Goal: Register for event/course

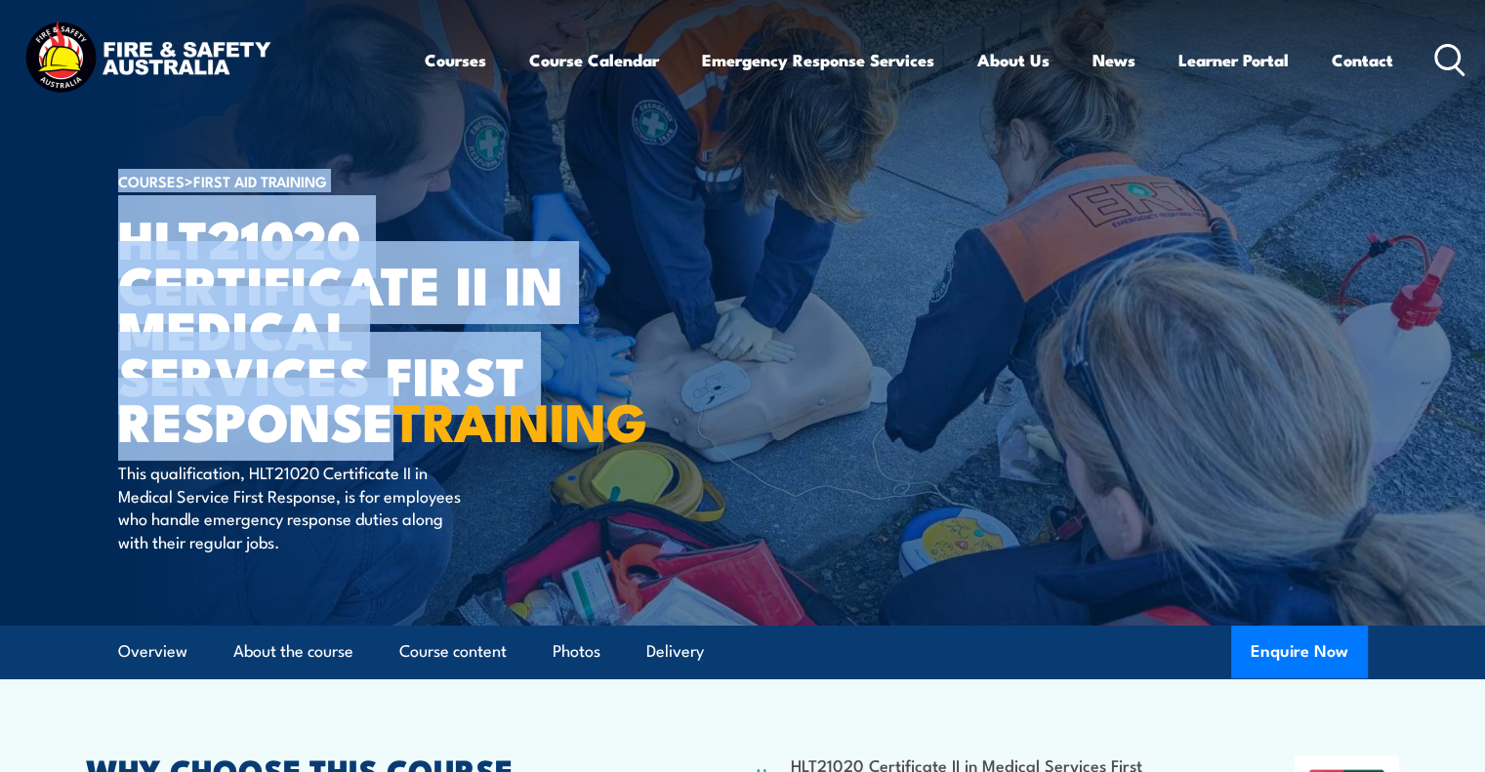
click at [113, 265] on section "COURSES > First Aid Training HLT21020 Certificate II in Medical Services First …" at bounding box center [742, 313] width 1485 height 626
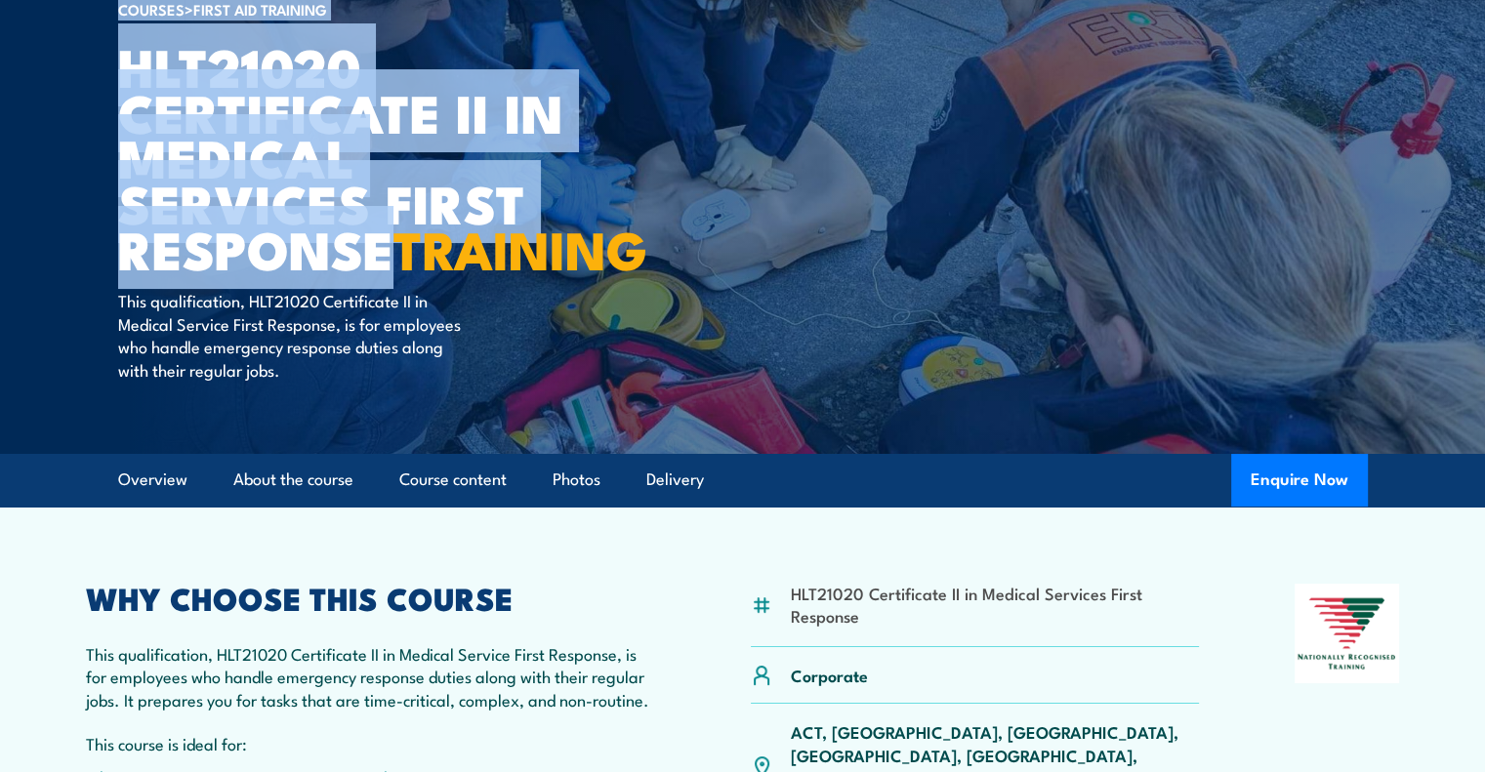
scroll to position [195, 0]
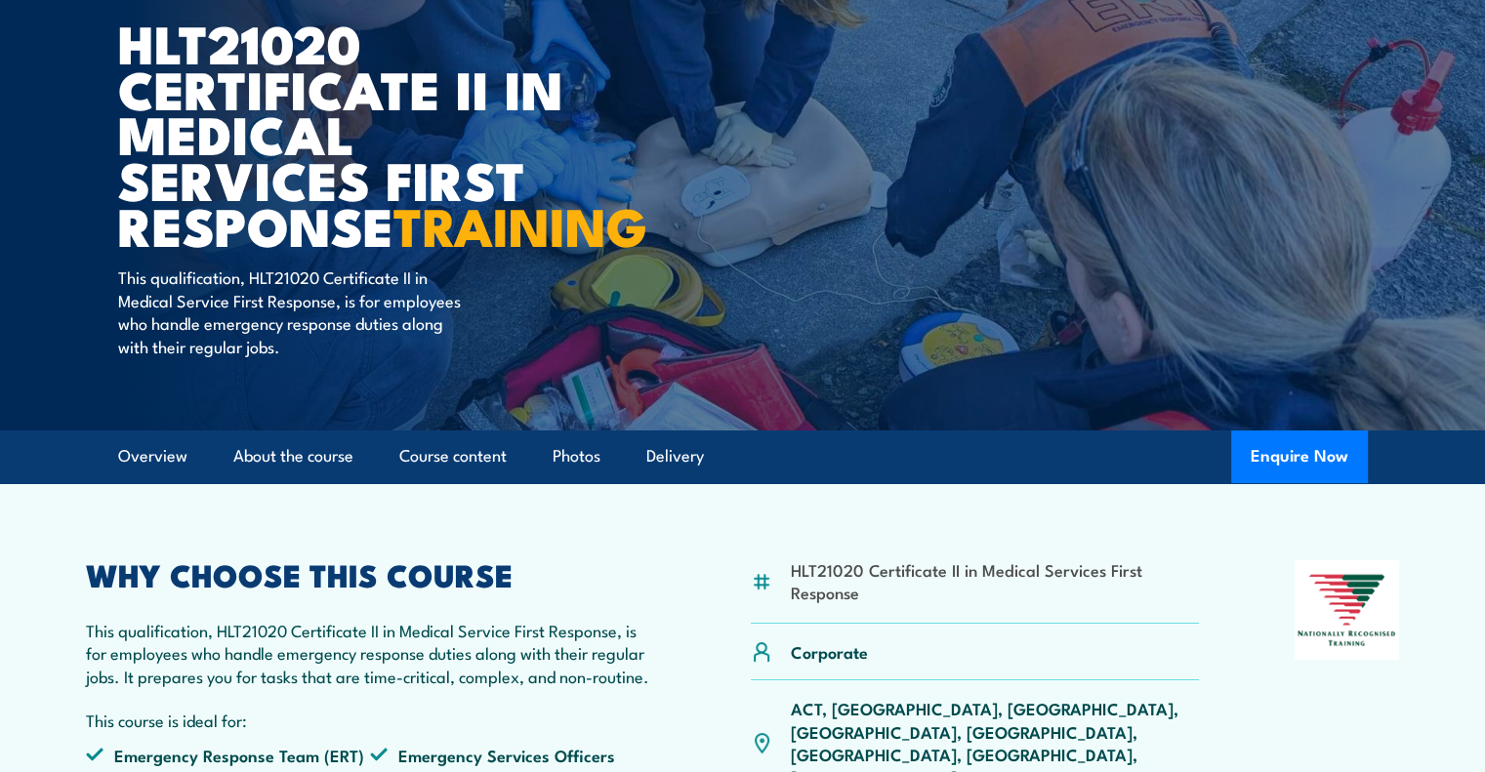
click at [274, 323] on p "This qualification, HLT21020 Certificate II in Medical Service First Response, …" at bounding box center [296, 312] width 356 height 92
drag, startPoint x: 251, startPoint y: 321, endPoint x: 336, endPoint y: 346, distance: 88.4
click at [336, 346] on p "This qualification, HLT21020 Certificate II in Medical Service First Response, …" at bounding box center [296, 312] width 356 height 92
copy p "HLT21020 Certificate II in Medical Service First Response"
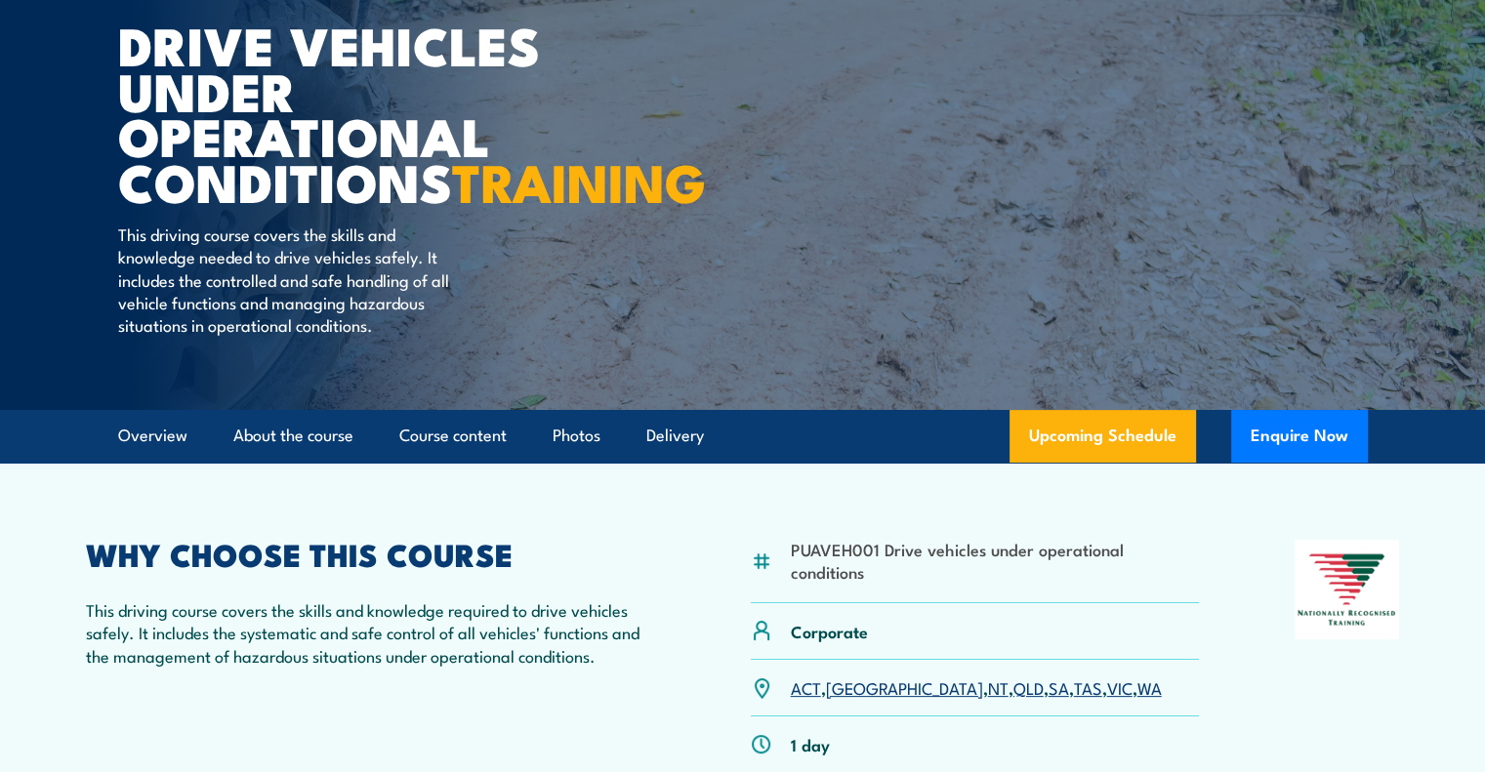
scroll to position [293, 0]
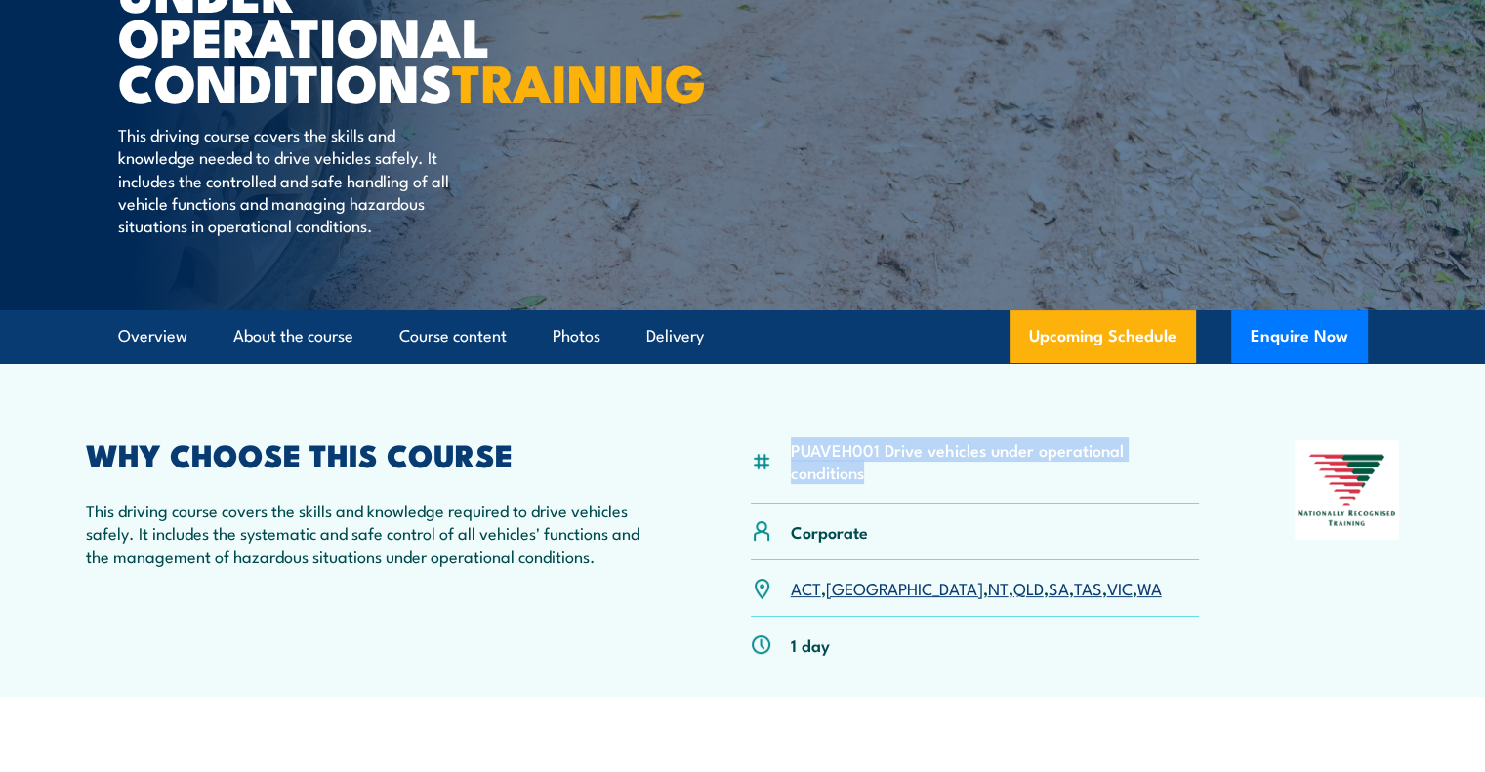
drag, startPoint x: 1198, startPoint y: 496, endPoint x: 791, endPoint y: 511, distance: 407.4
click at [791, 504] on div "PUAVEH001 Drive vehicles under operational conditions" at bounding box center [975, 471] width 449 height 63
copy li "PUAVEH001 Drive vehicles under operational conditions"
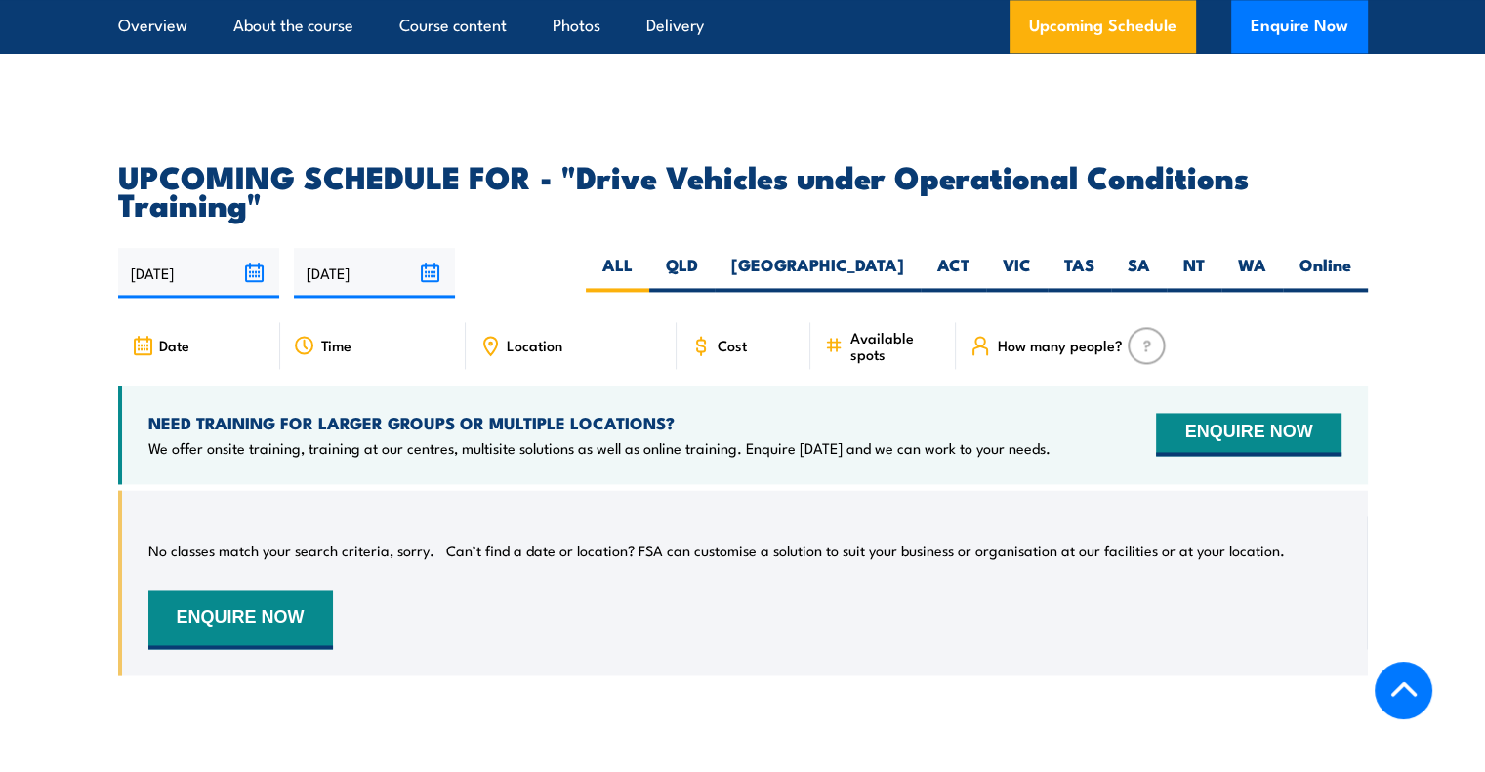
scroll to position [2831, 0]
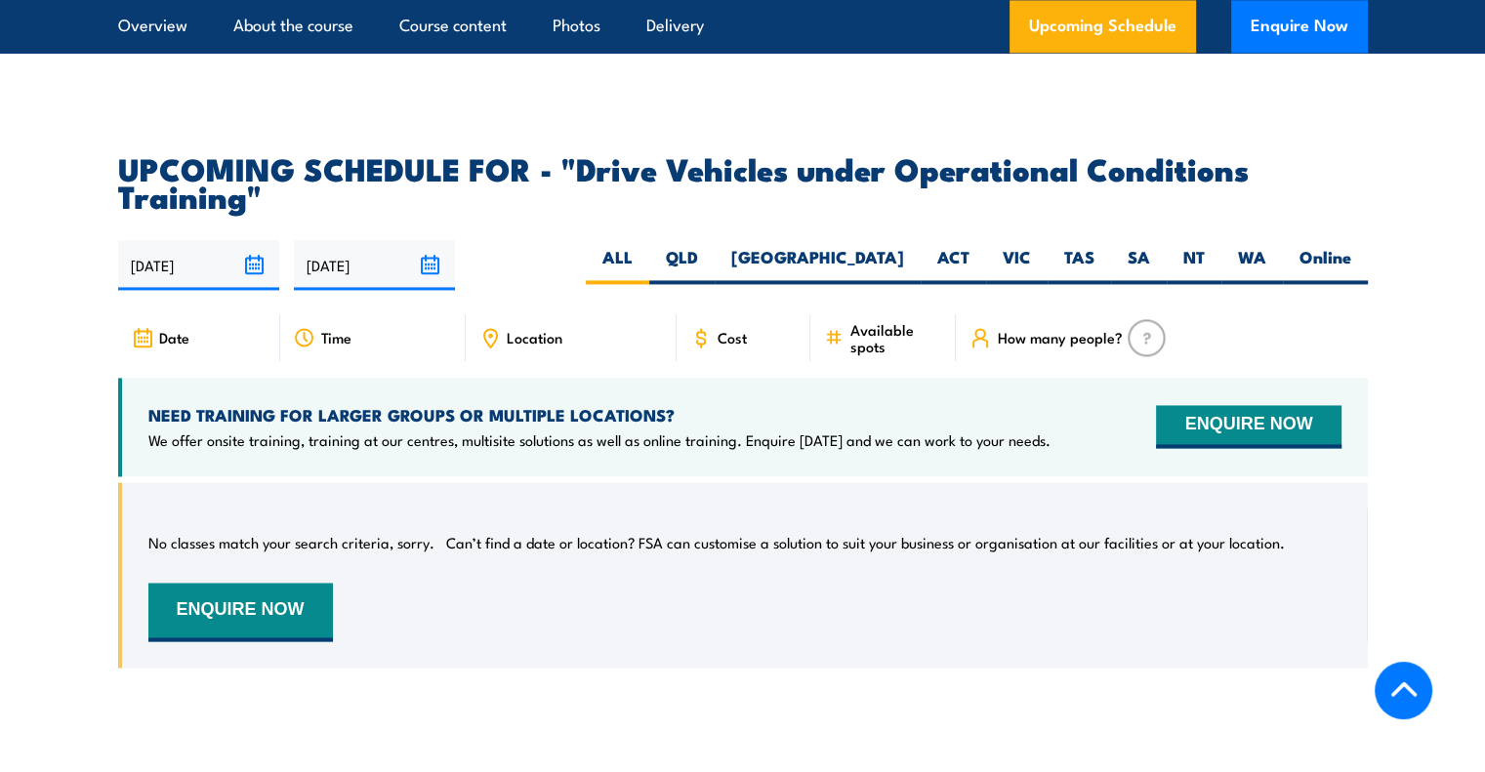
click at [722, 330] on span "Cost" at bounding box center [732, 337] width 29 height 17
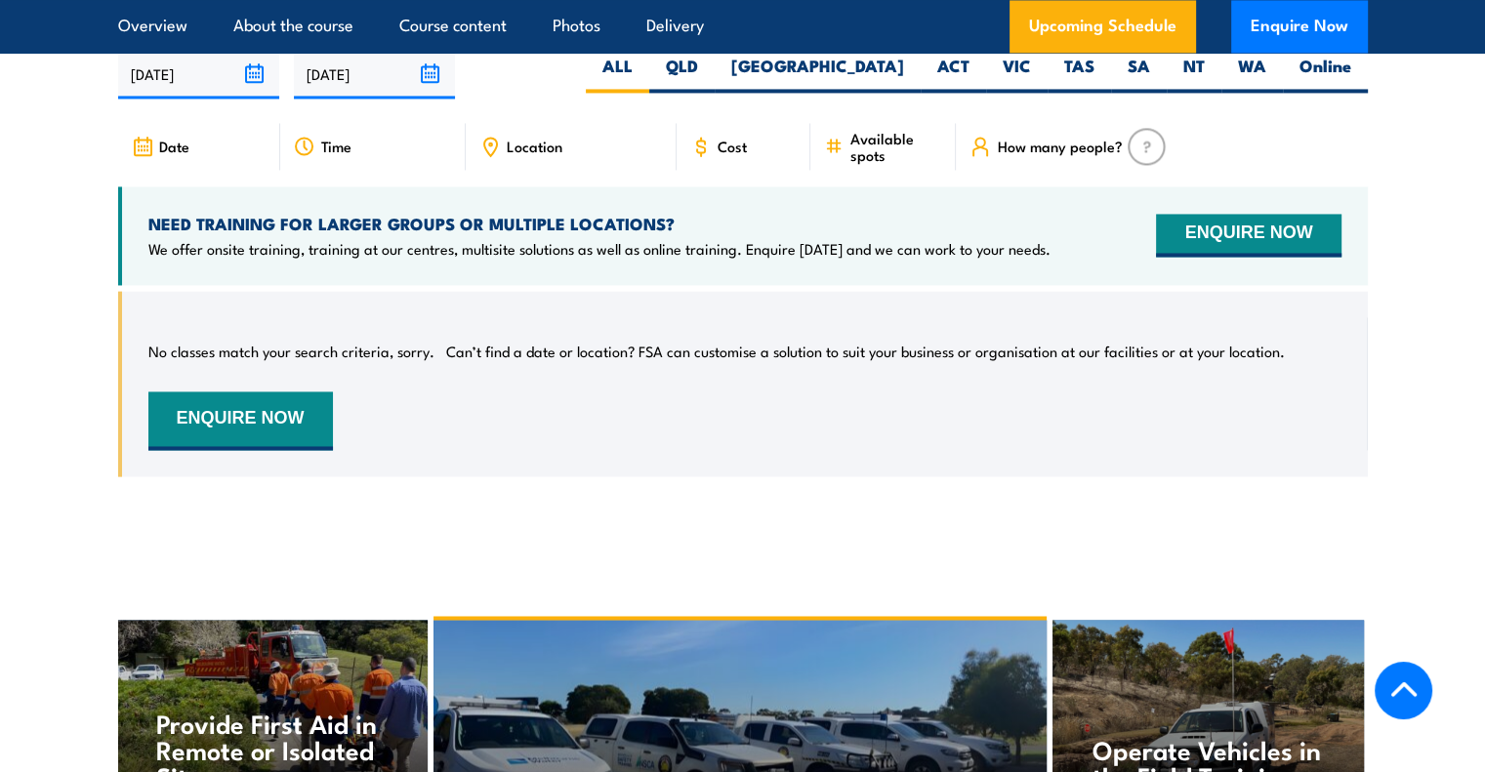
scroll to position [3026, 0]
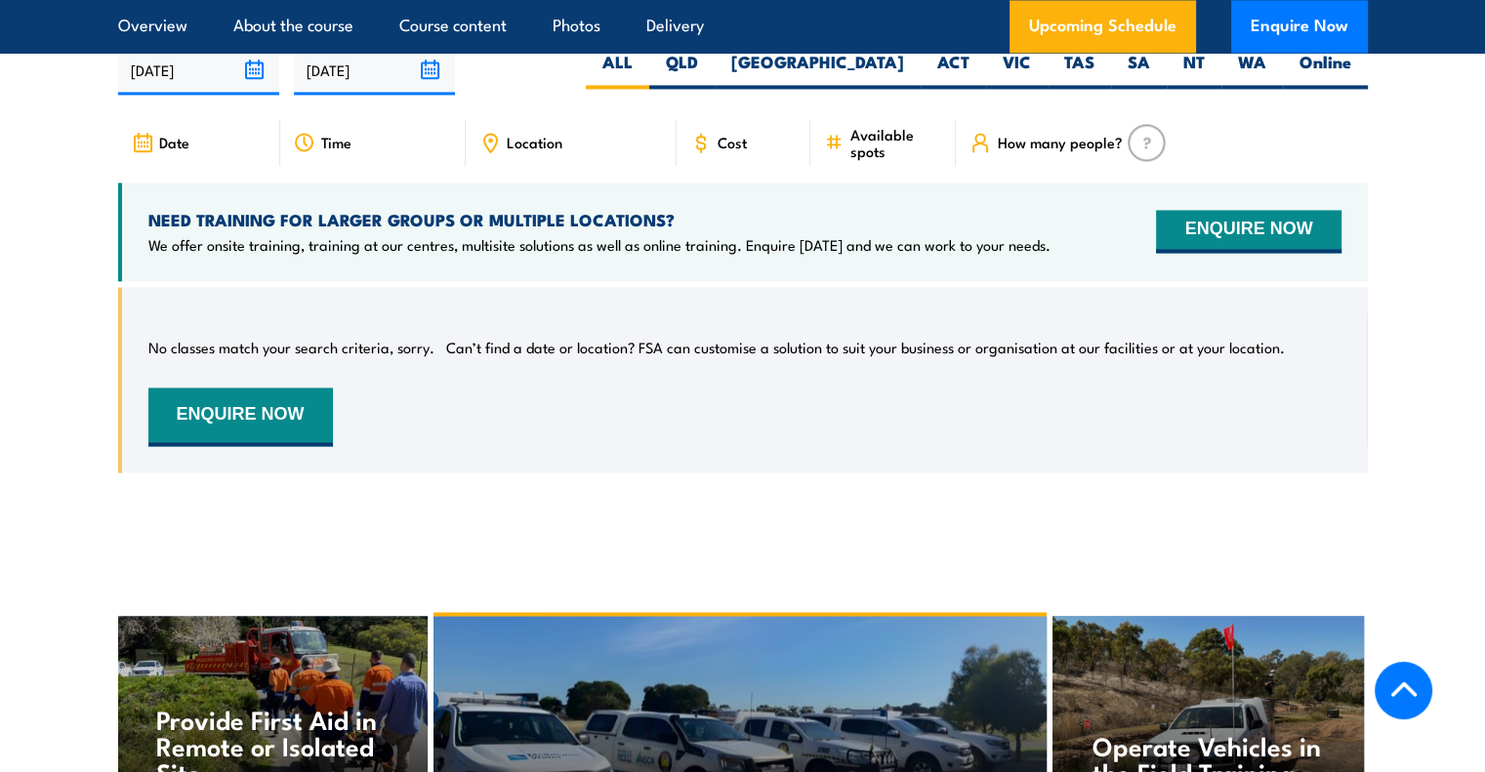
click at [729, 134] on span "Cost" at bounding box center [732, 142] width 29 height 17
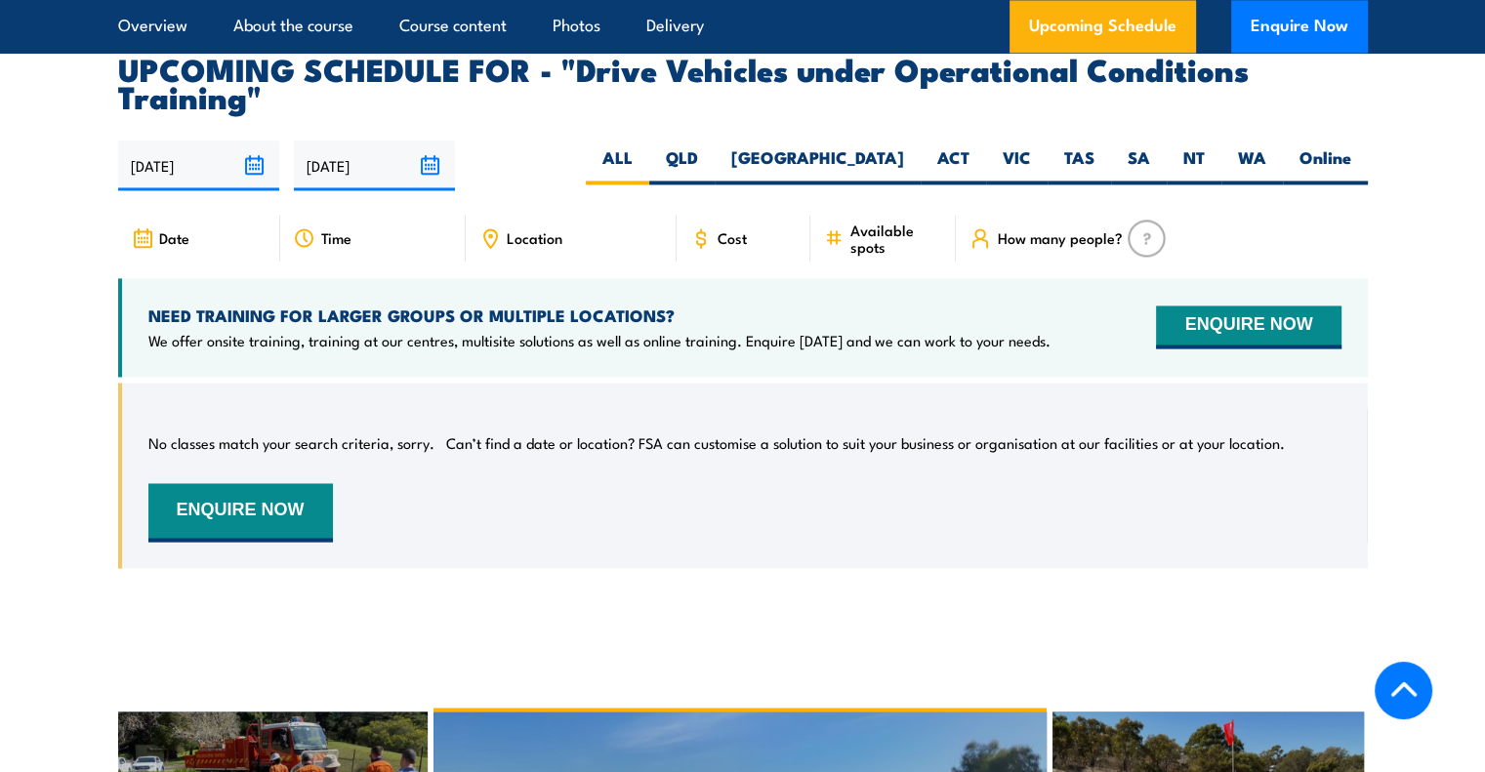
scroll to position [2831, 0]
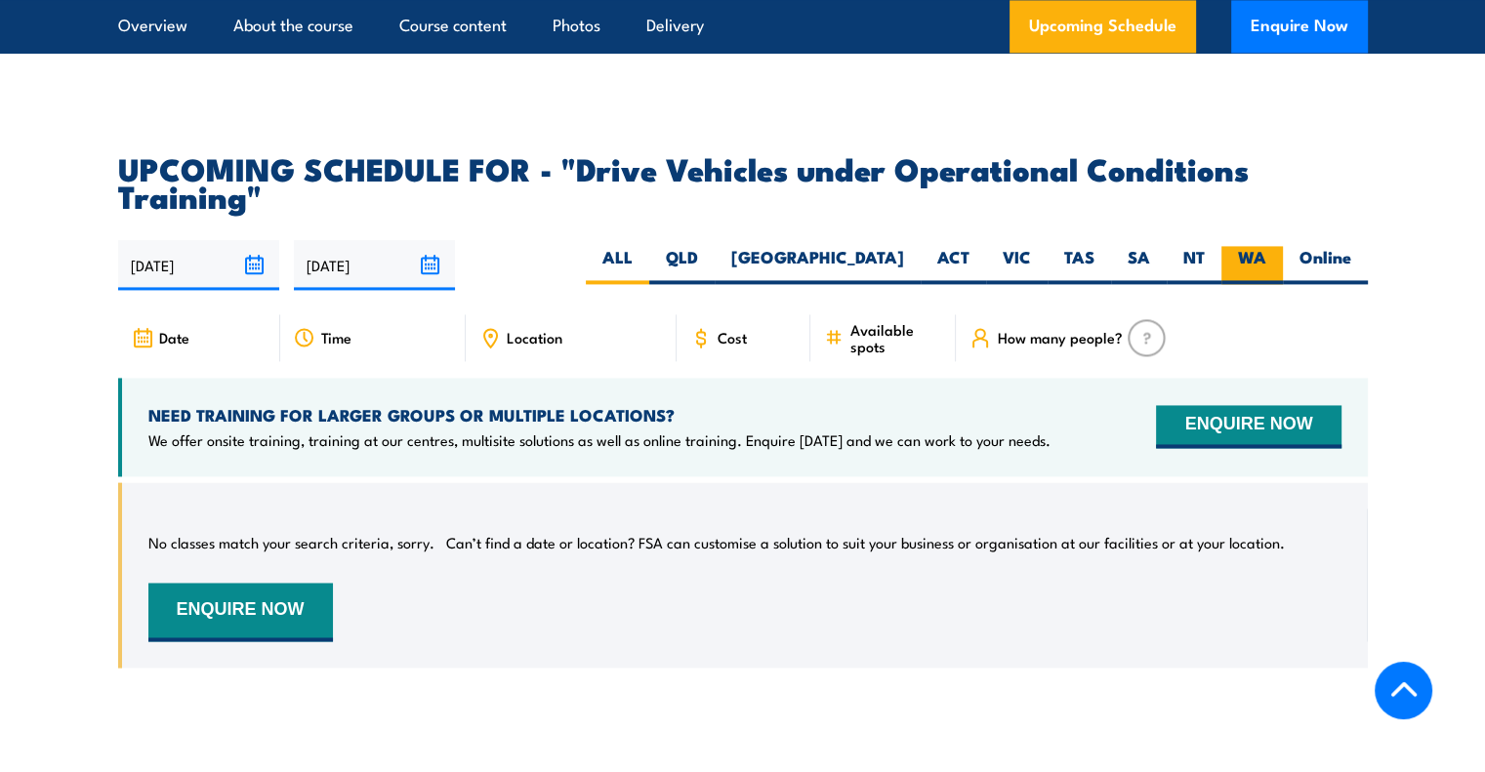
click at [1238, 250] on label "WA" at bounding box center [1252, 265] width 62 height 38
click at [1266, 250] on input "WA" at bounding box center [1272, 252] width 13 height 13
radio input "true"
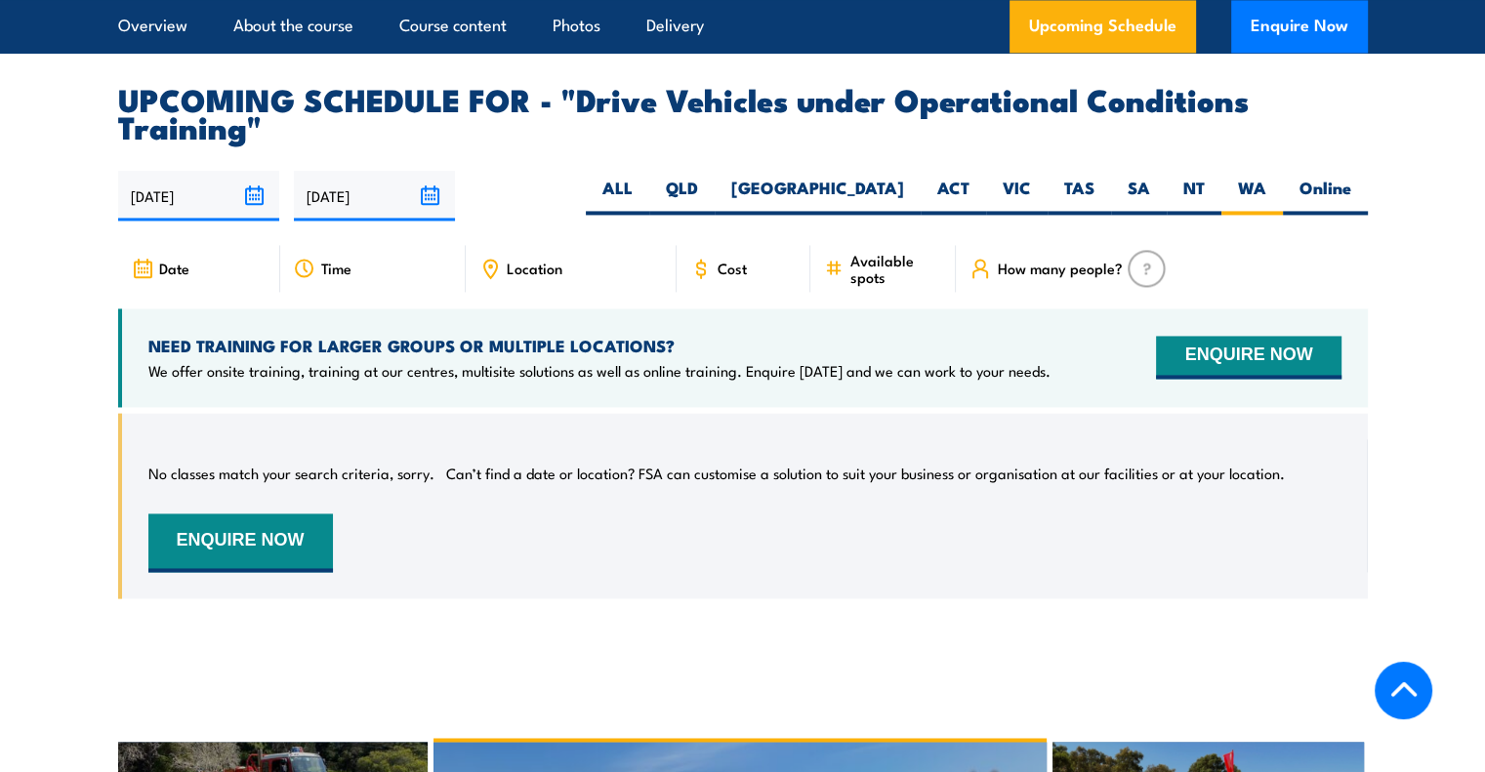
scroll to position [2929, 0]
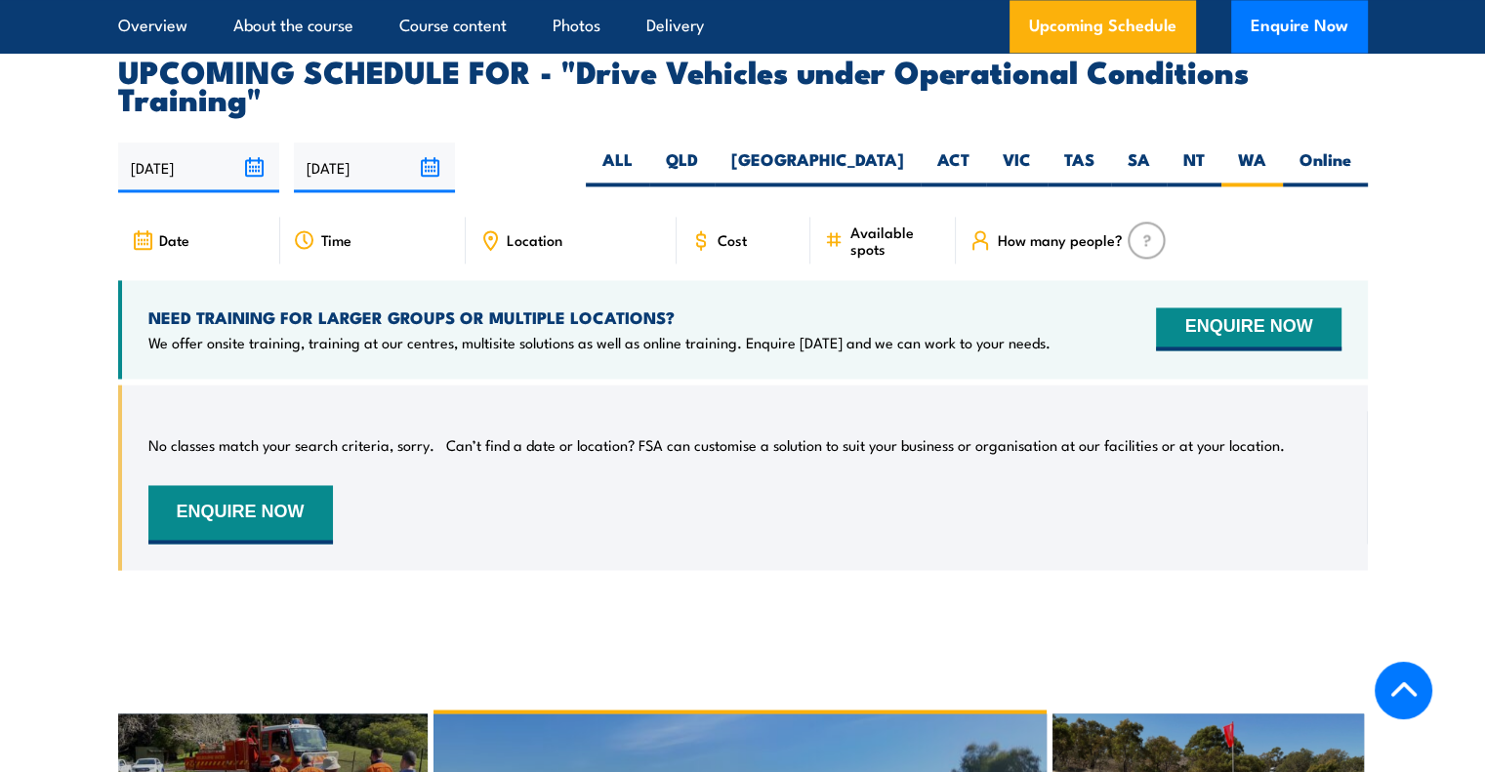
click at [863, 239] on span "Available spots" at bounding box center [895, 240] width 93 height 33
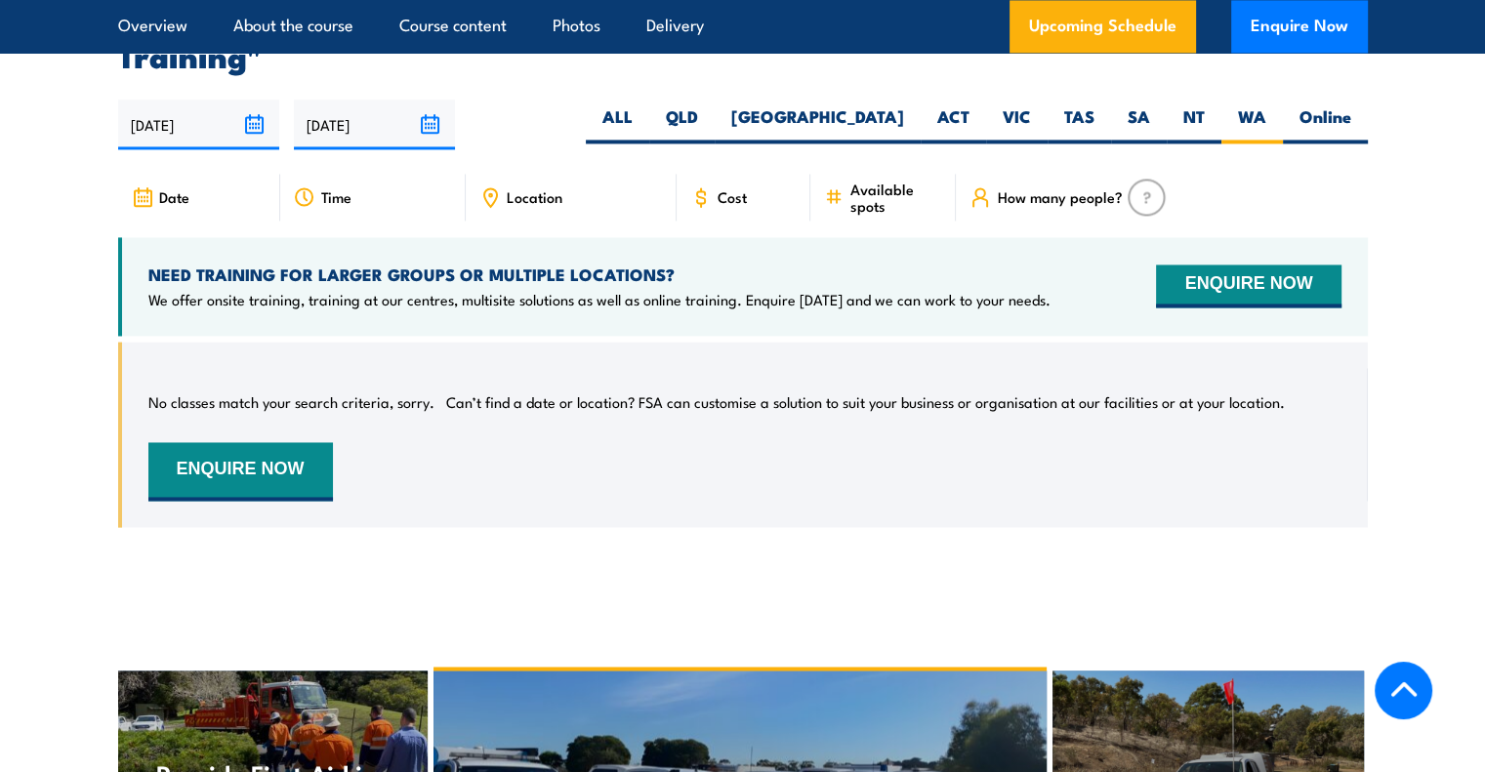
scroll to position [2978, 0]
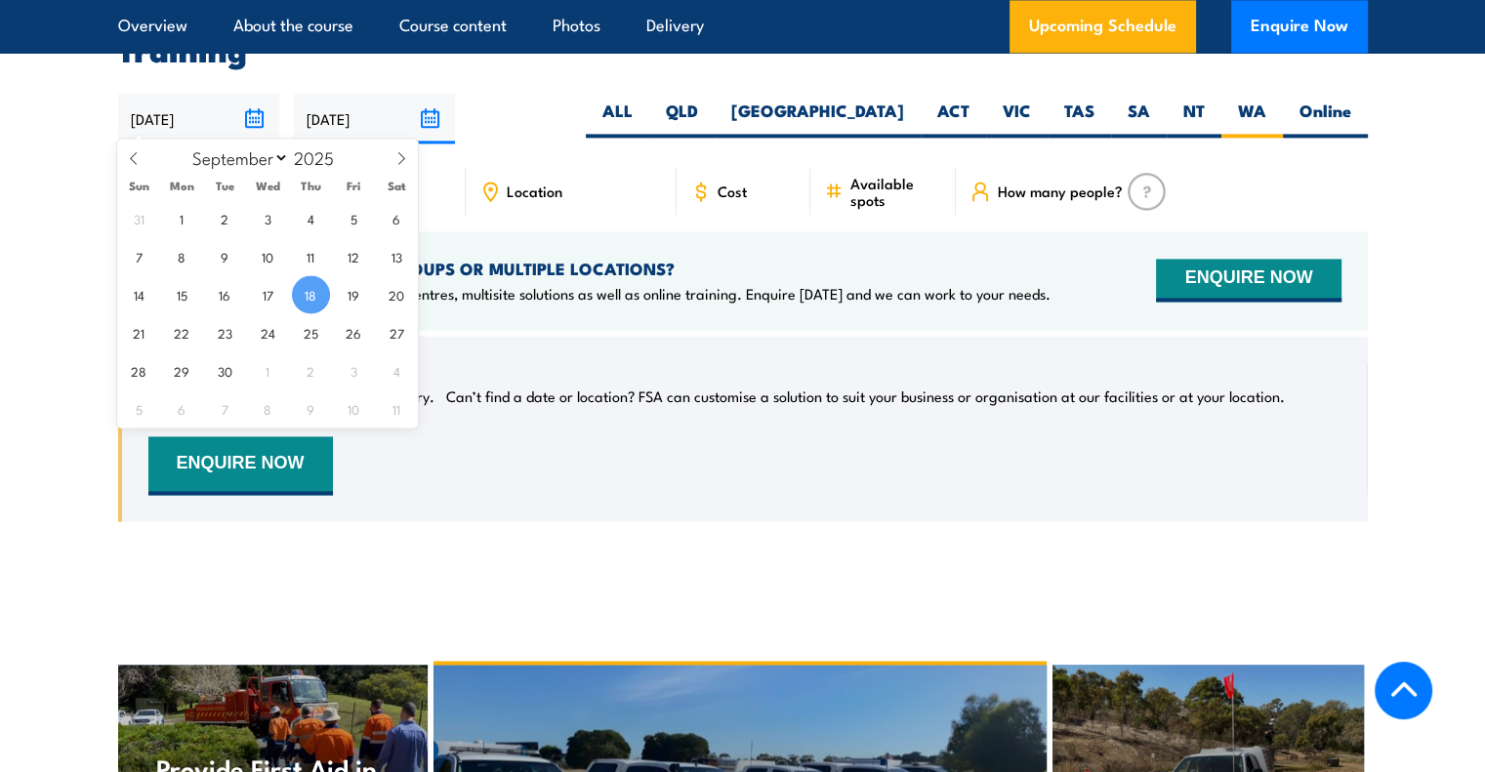
click at [211, 112] on input "18/09/2025" at bounding box center [198, 119] width 161 height 50
click at [340, 106] on input "17/03/2026" at bounding box center [374, 119] width 161 height 50
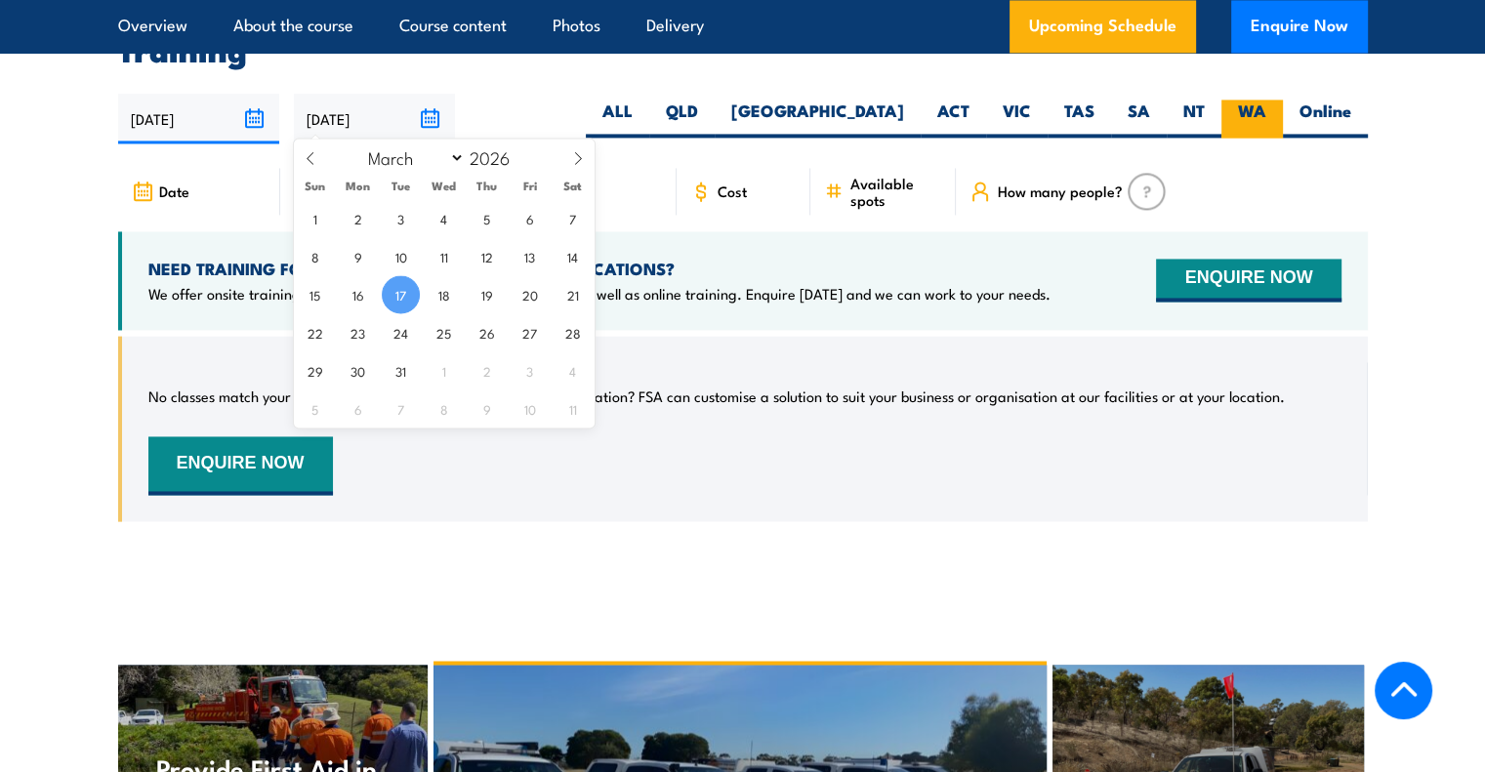
click at [1239, 101] on label "WA" at bounding box center [1252, 119] width 62 height 38
click at [1266, 101] on input "WA" at bounding box center [1272, 106] width 13 height 13
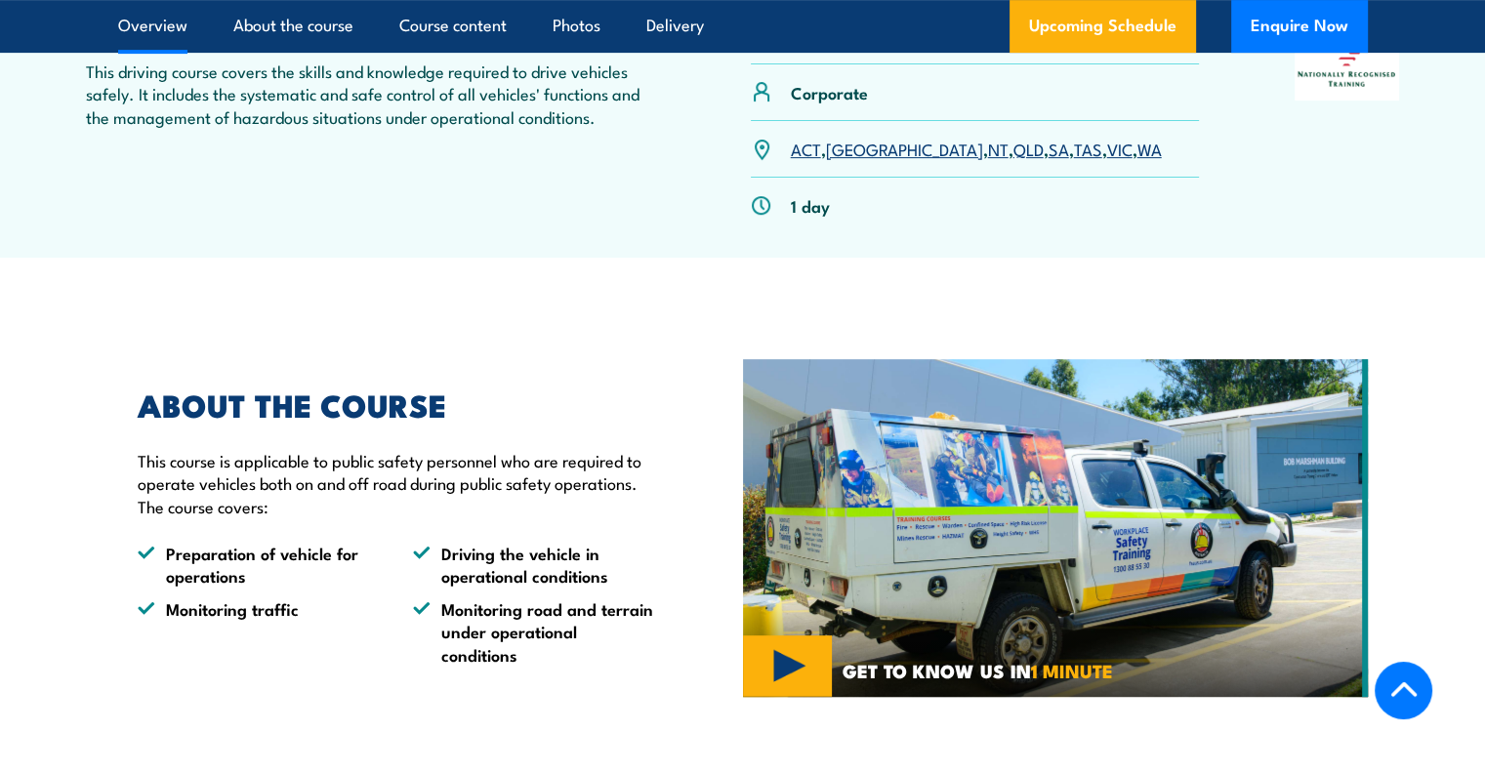
scroll to position [0, 0]
